Goal: Check status

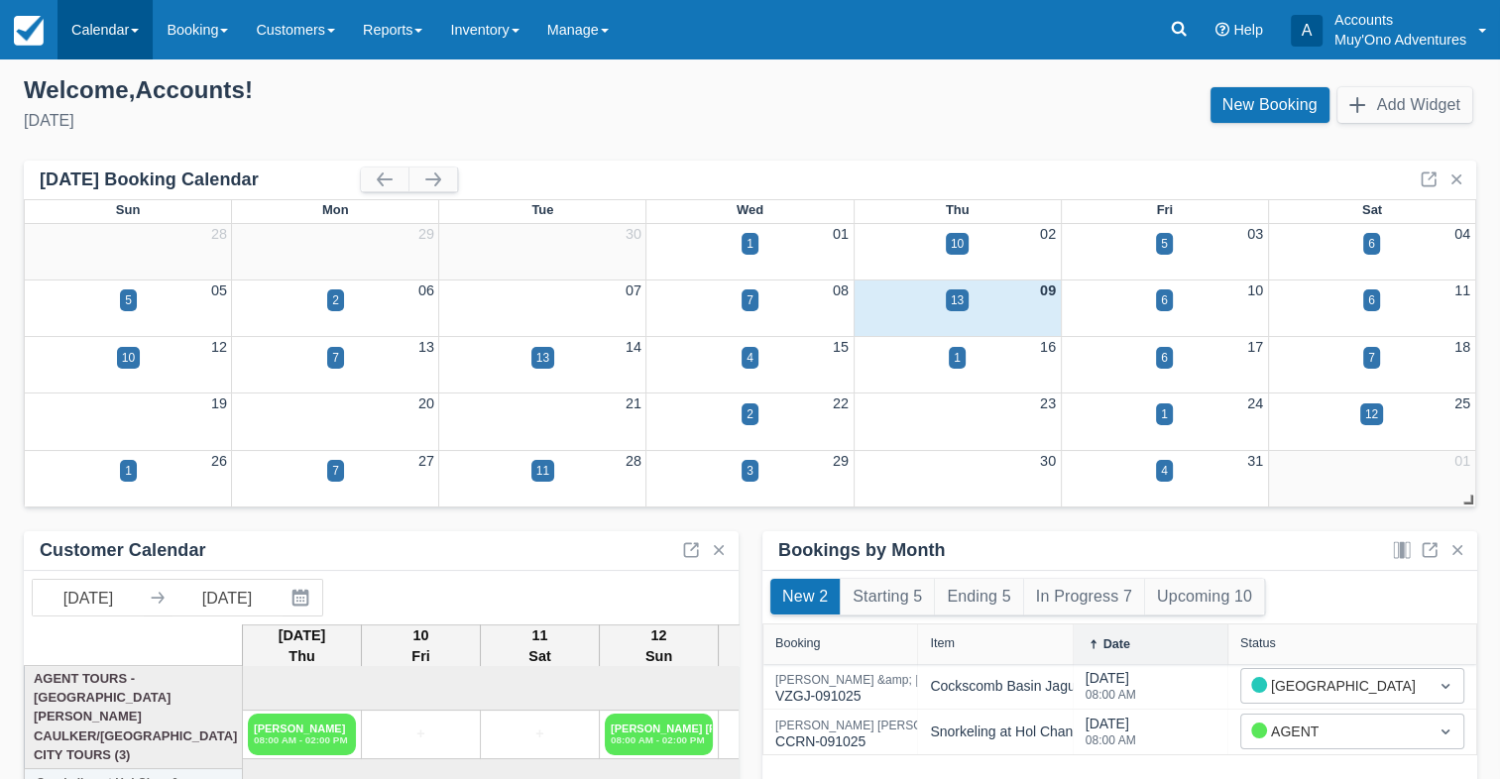
click at [93, 44] on link "Calendar" at bounding box center [104, 29] width 95 height 59
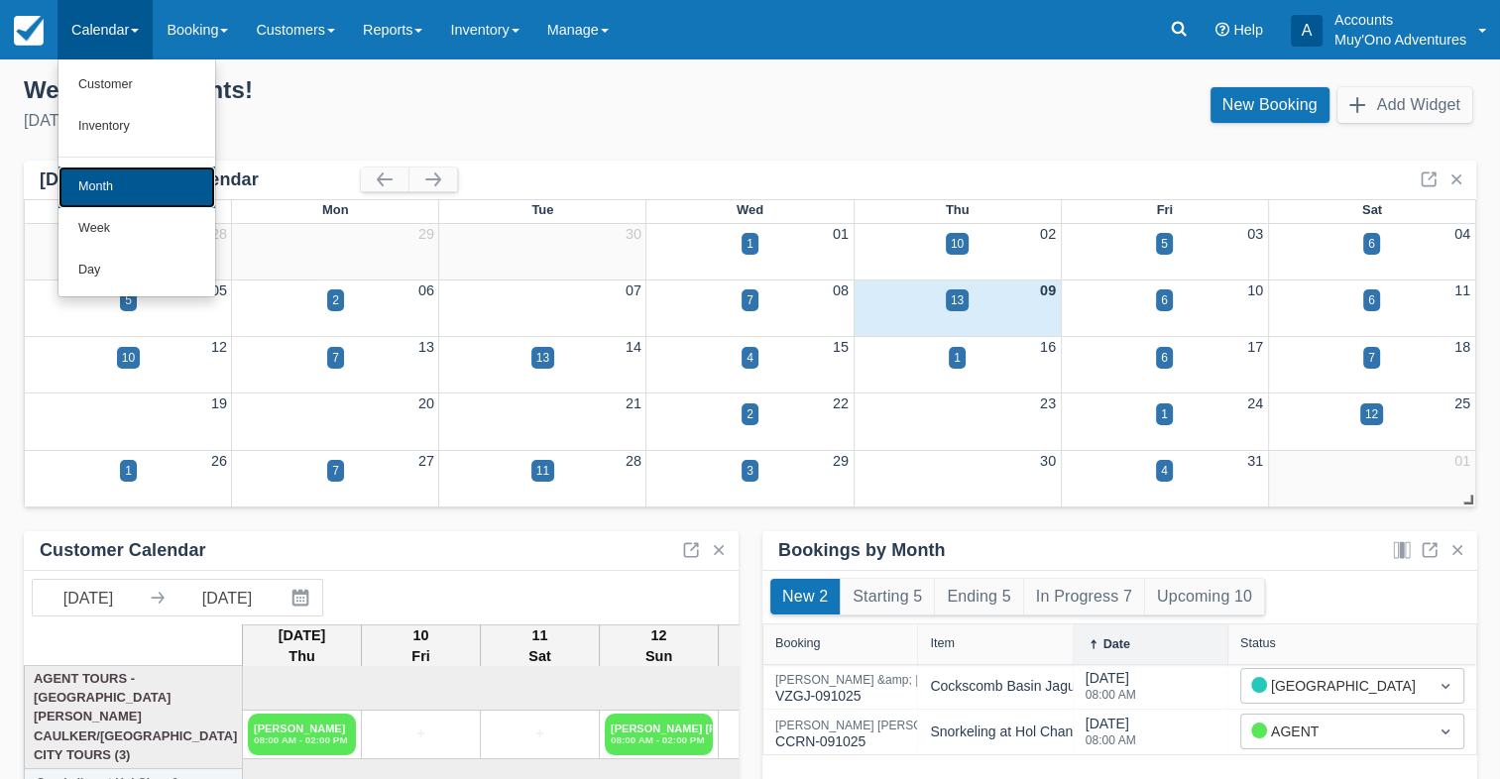
click at [106, 183] on link "Month" at bounding box center [136, 188] width 157 height 42
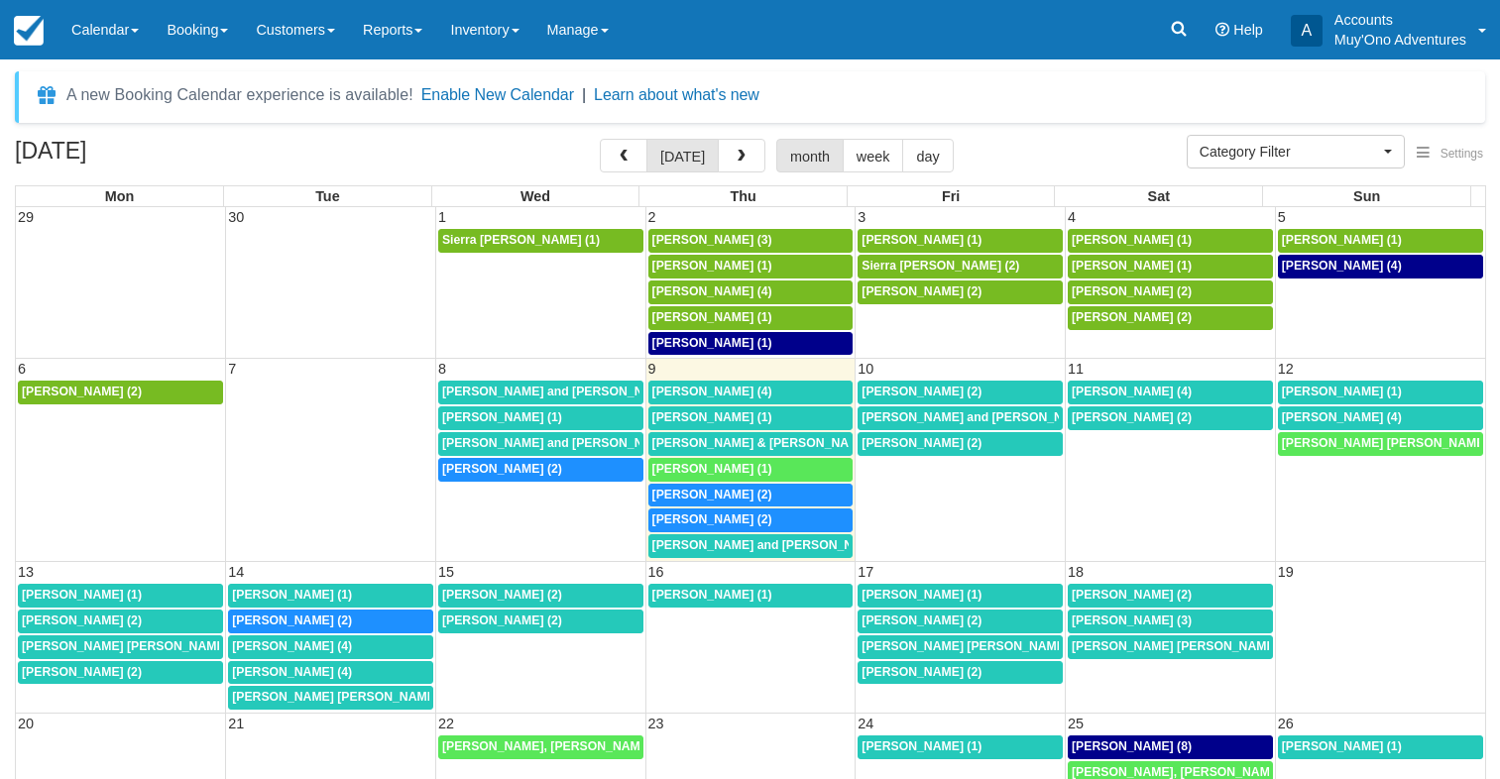
select select
click at [1171, 22] on icon at bounding box center [1178, 29] width 20 height 20
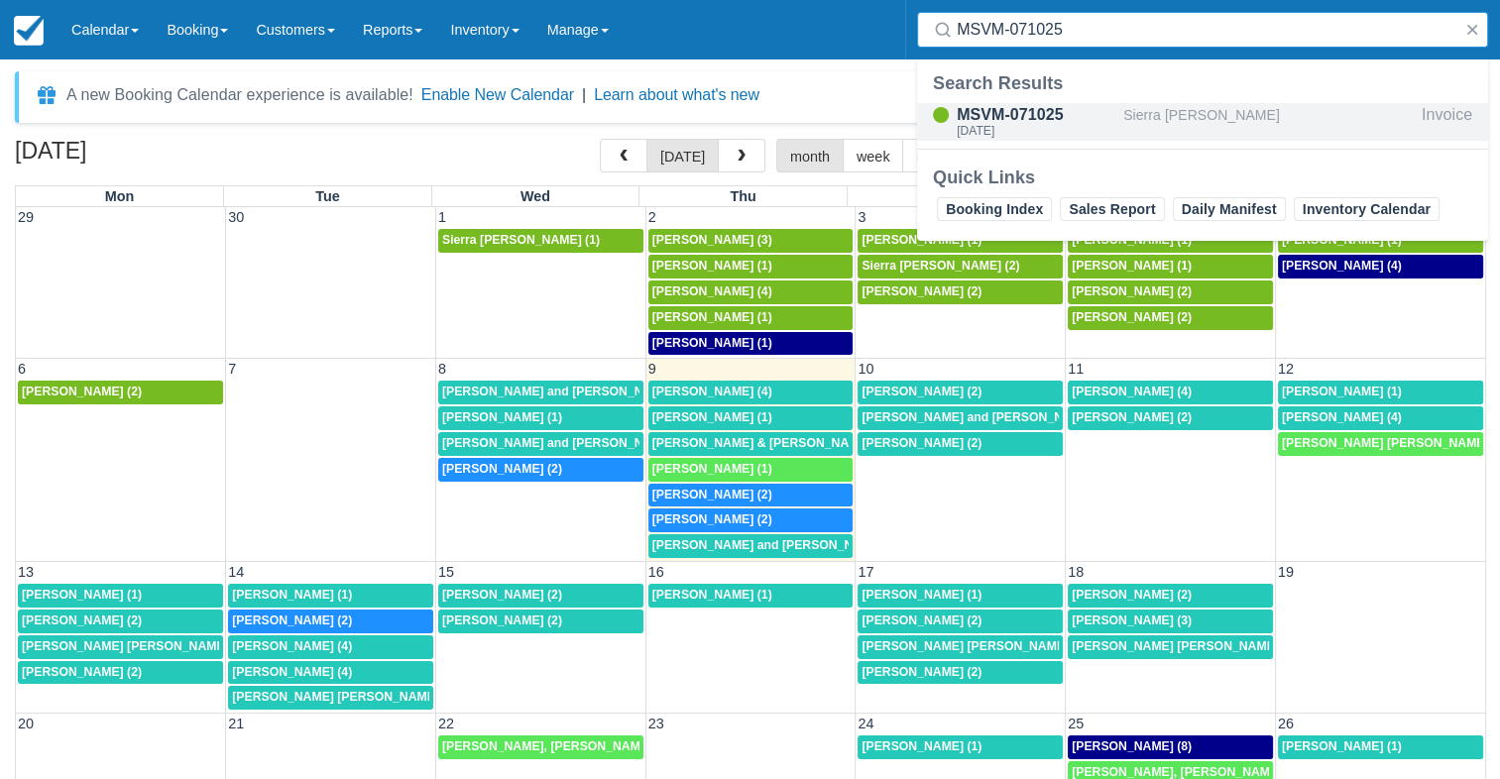
type input "MSVM-071025"
click at [1220, 106] on div "Sierra [PERSON_NAME]" at bounding box center [1268, 122] width 290 height 38
